Goal: Task Accomplishment & Management: Use online tool/utility

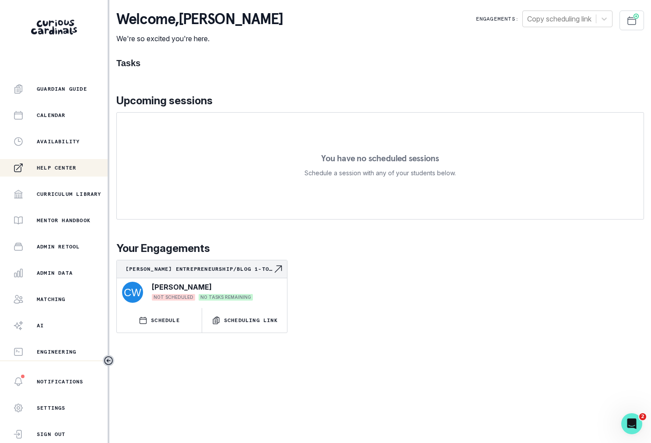
click at [67, 264] on button "Admin Data" at bounding box center [54, 273] width 108 height 18
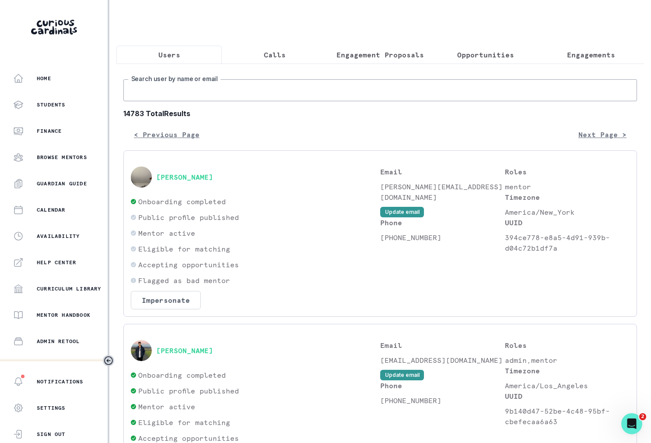
click at [196, 92] on input "Search user by name or email" at bounding box center [380, 90] width 514 height 22
paste input "[PERSON_NAME]"
type input "[PERSON_NAME]"
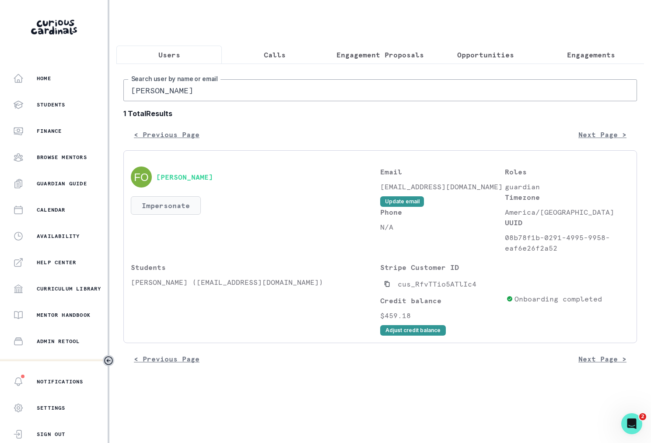
click at [177, 197] on button "Impersonate" at bounding box center [166, 205] width 70 height 18
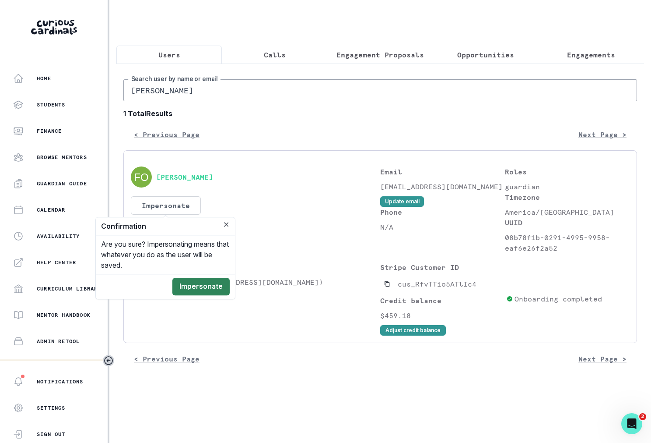
click at [192, 286] on button "Impersonate" at bounding box center [200, 287] width 57 height 18
